Goal: Task Accomplishment & Management: Manage account settings

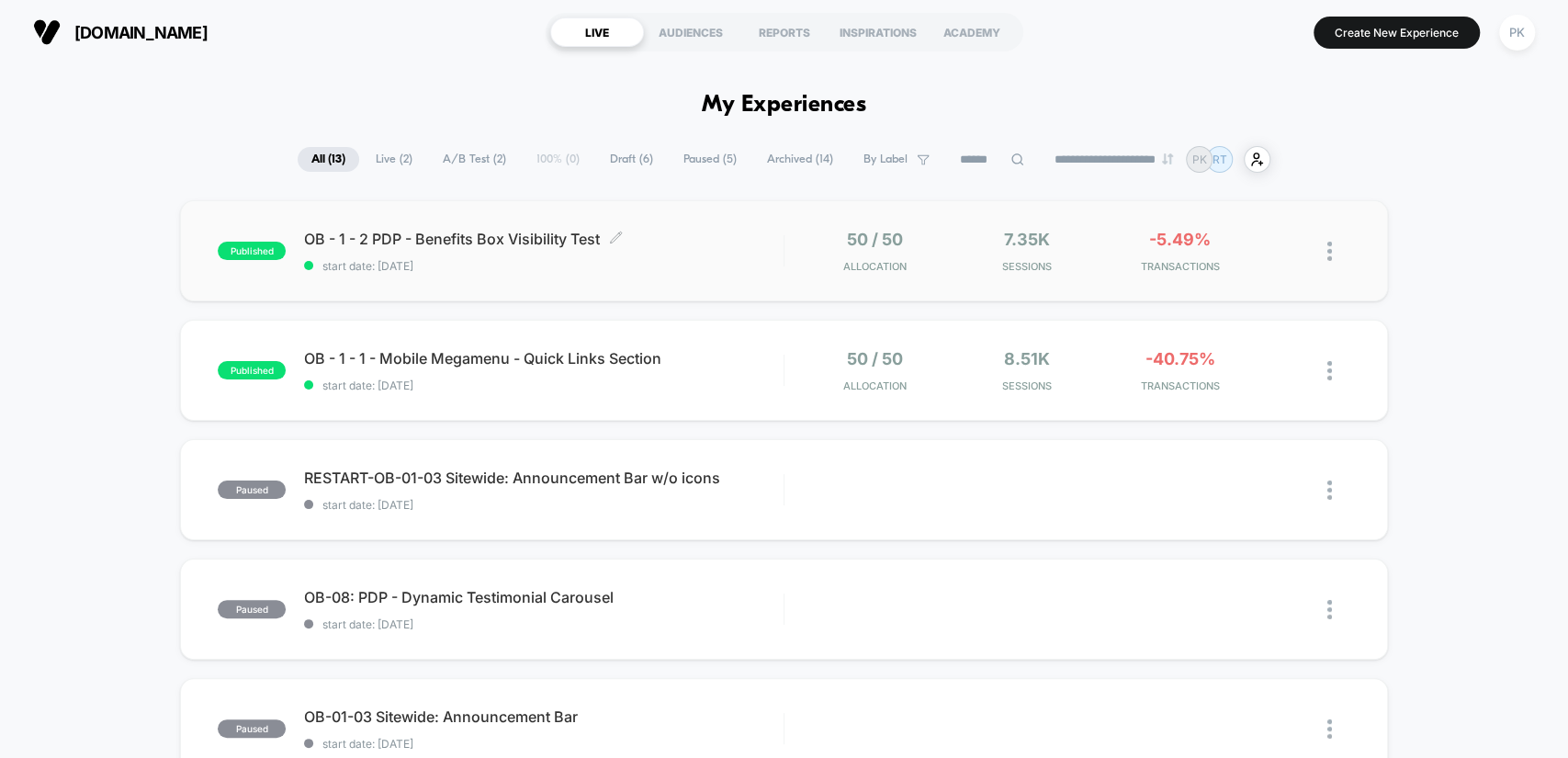
click at [707, 248] on div "OB - 1 - 2 PDP - Benefits Box Visibility Test Click to edit experience details …" at bounding box center [543, 251] width 478 height 43
click at [750, 371] on div "OB - 1 - 1 - Mobile Megamenu - Quick Links Section Click to edit experience det…" at bounding box center [543, 370] width 478 height 43
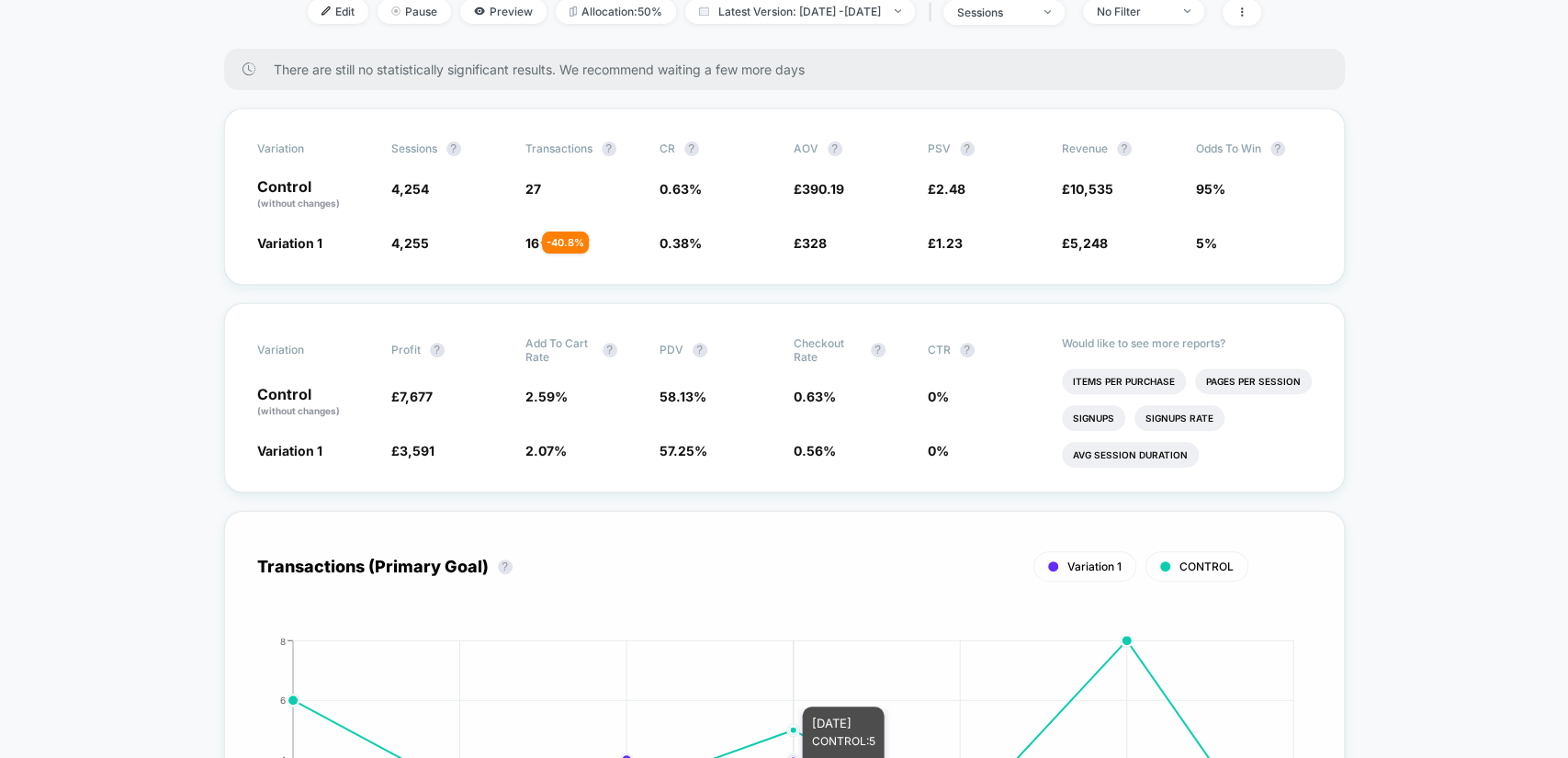
scroll to position [238, 0]
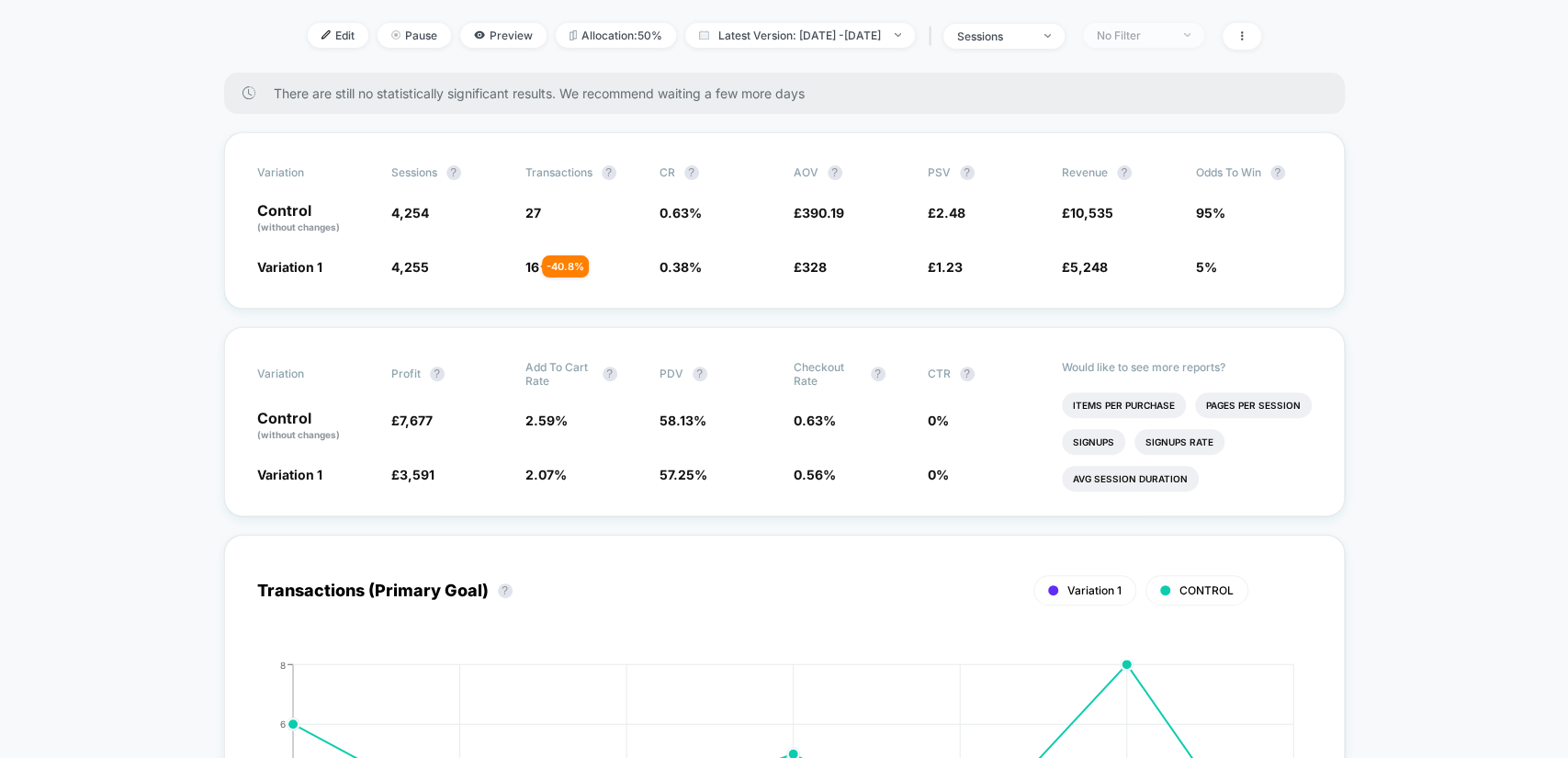
click at [1183, 35] on div at bounding box center [1177, 35] width 14 height 1
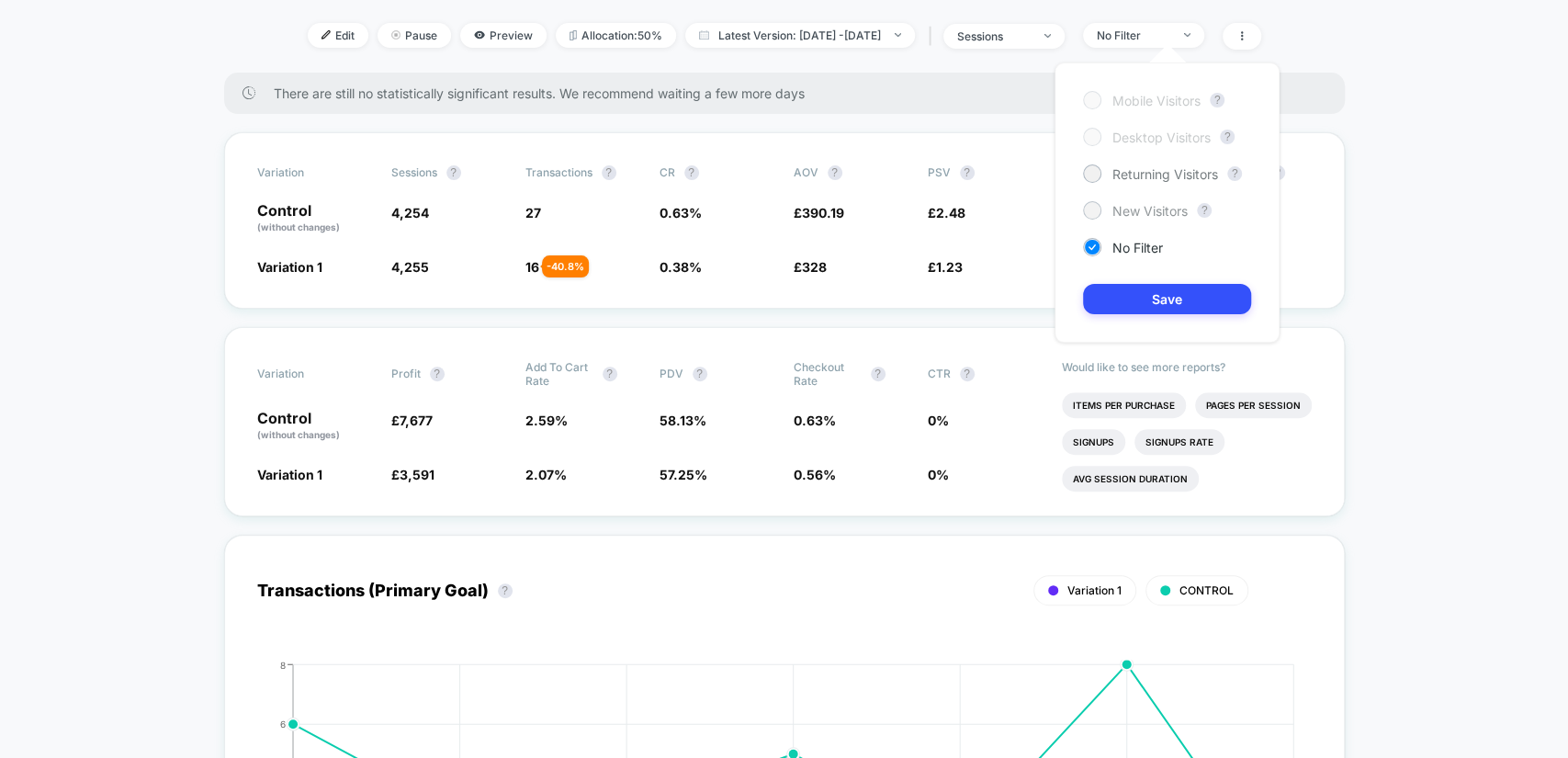
click at [1161, 203] on span "New Visitors" at bounding box center [1151, 211] width 76 height 16
click at [1184, 288] on button "Save" at bounding box center [1167, 299] width 168 height 30
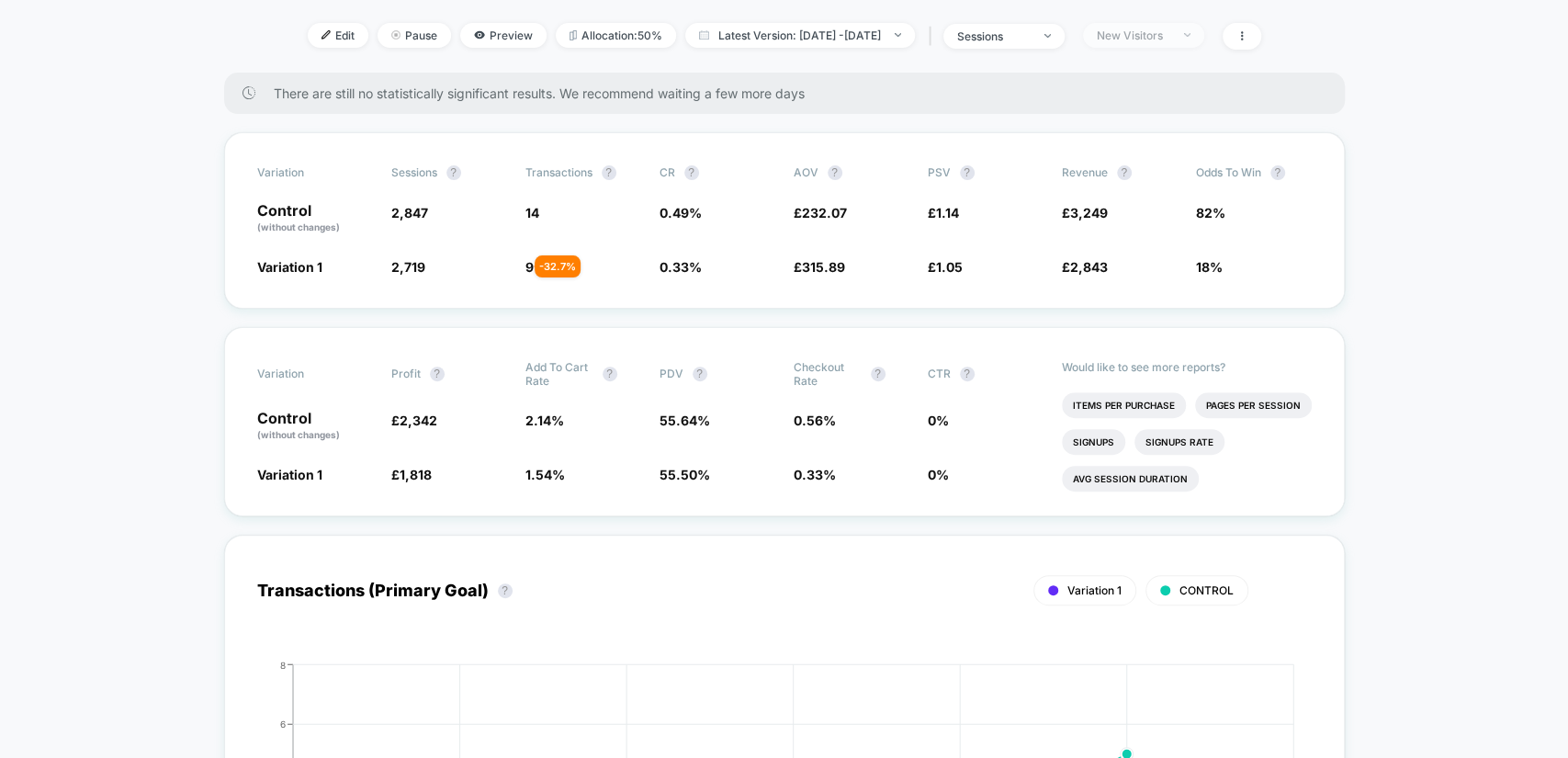
click at [1178, 23] on span "New Visitors" at bounding box center [1144, 35] width 122 height 25
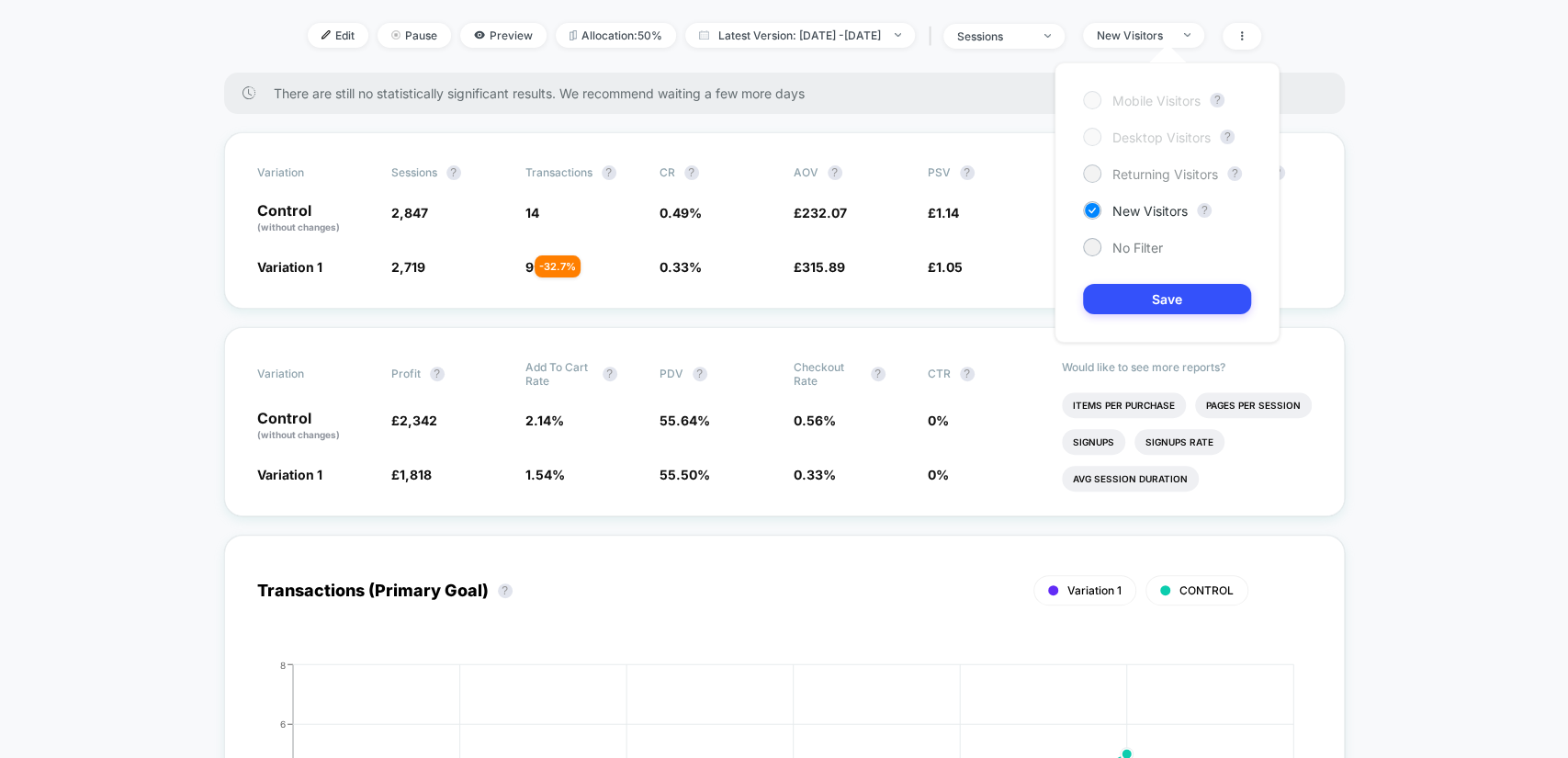
click at [1187, 171] on span "Returning Visitors" at bounding box center [1166, 174] width 106 height 16
click at [1178, 298] on button "Save" at bounding box center [1167, 299] width 168 height 30
